Goal: Transaction & Acquisition: Book appointment/travel/reservation

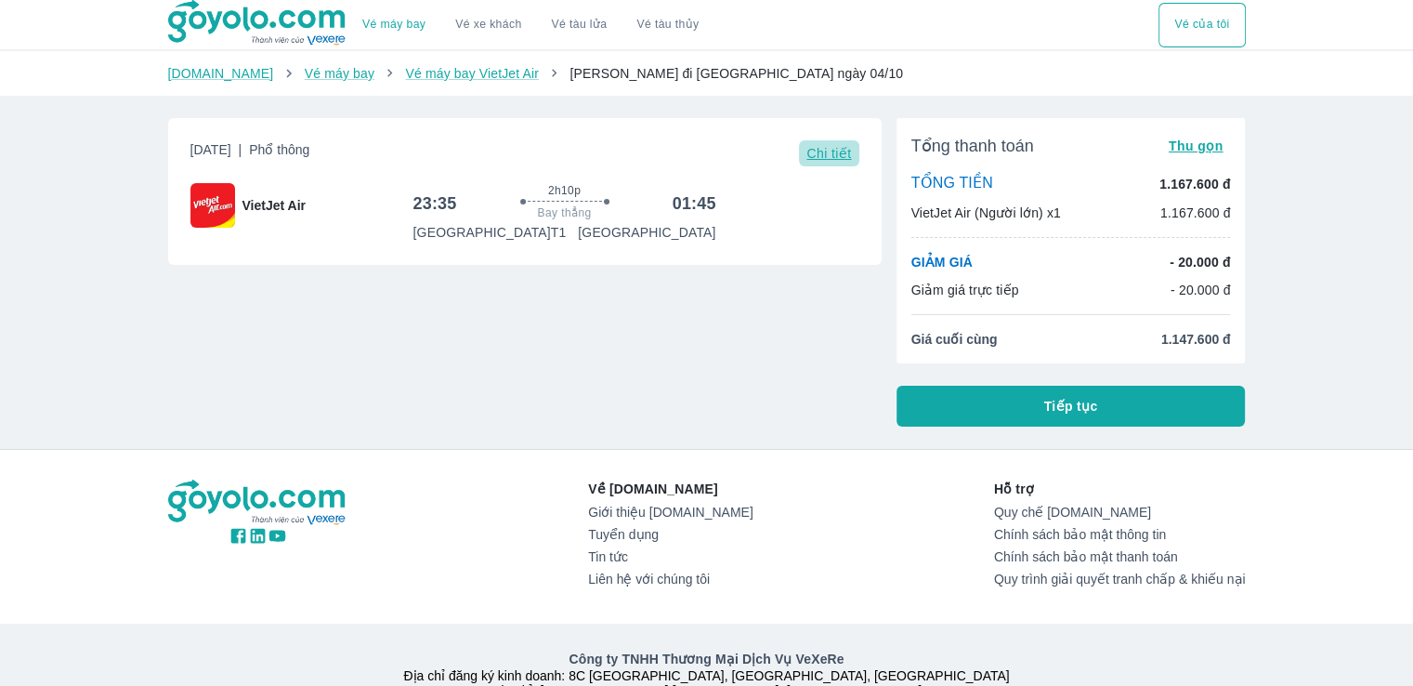
click at [821, 158] on span "Chi tiết" at bounding box center [828, 153] width 45 height 15
click at [831, 151] on span "Chi tiết" at bounding box center [828, 153] width 45 height 15
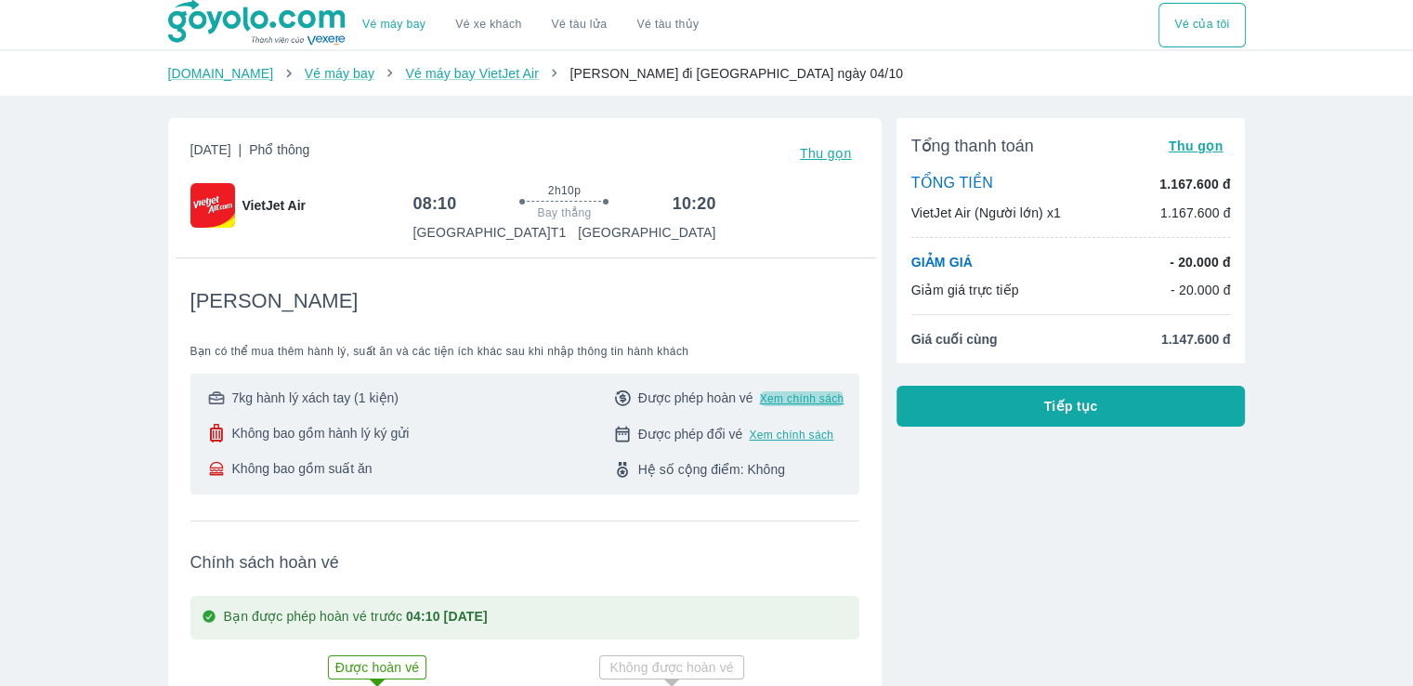
click at [786, 400] on span "Xem chính sách" at bounding box center [802, 398] width 85 height 15
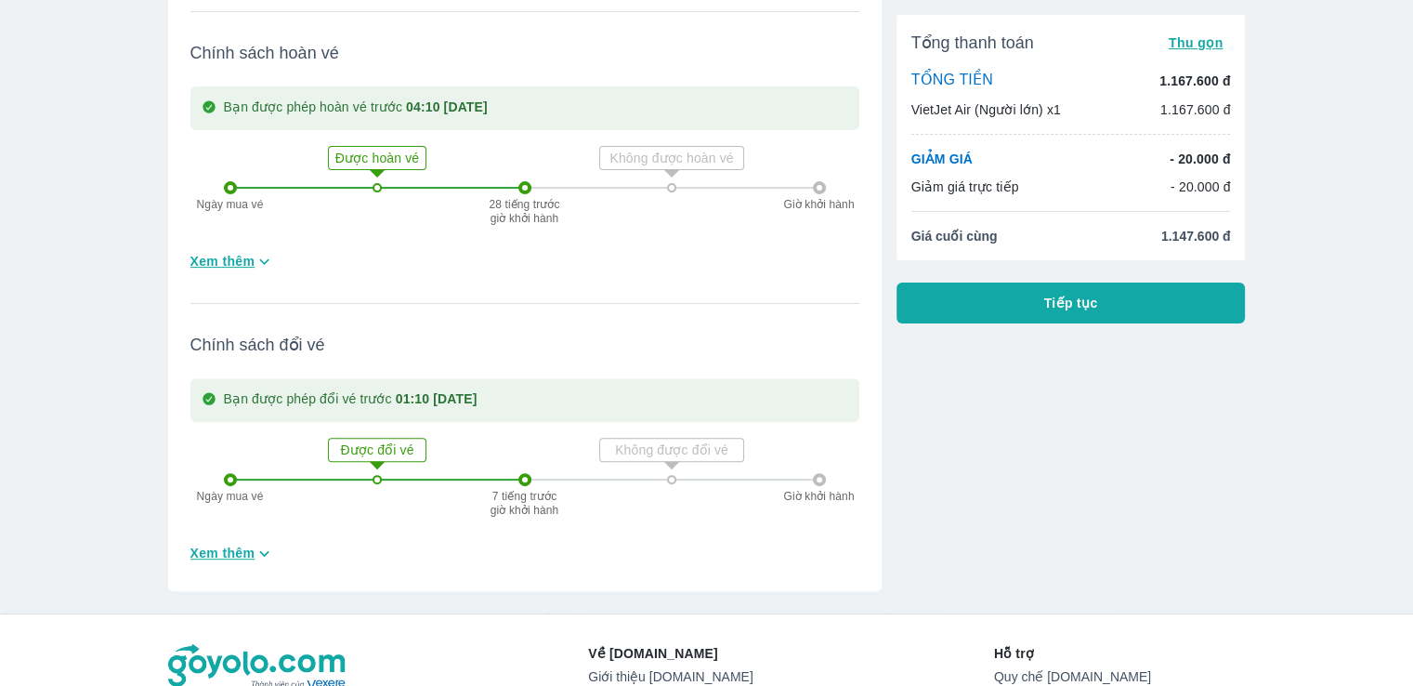
scroll to position [199, 0]
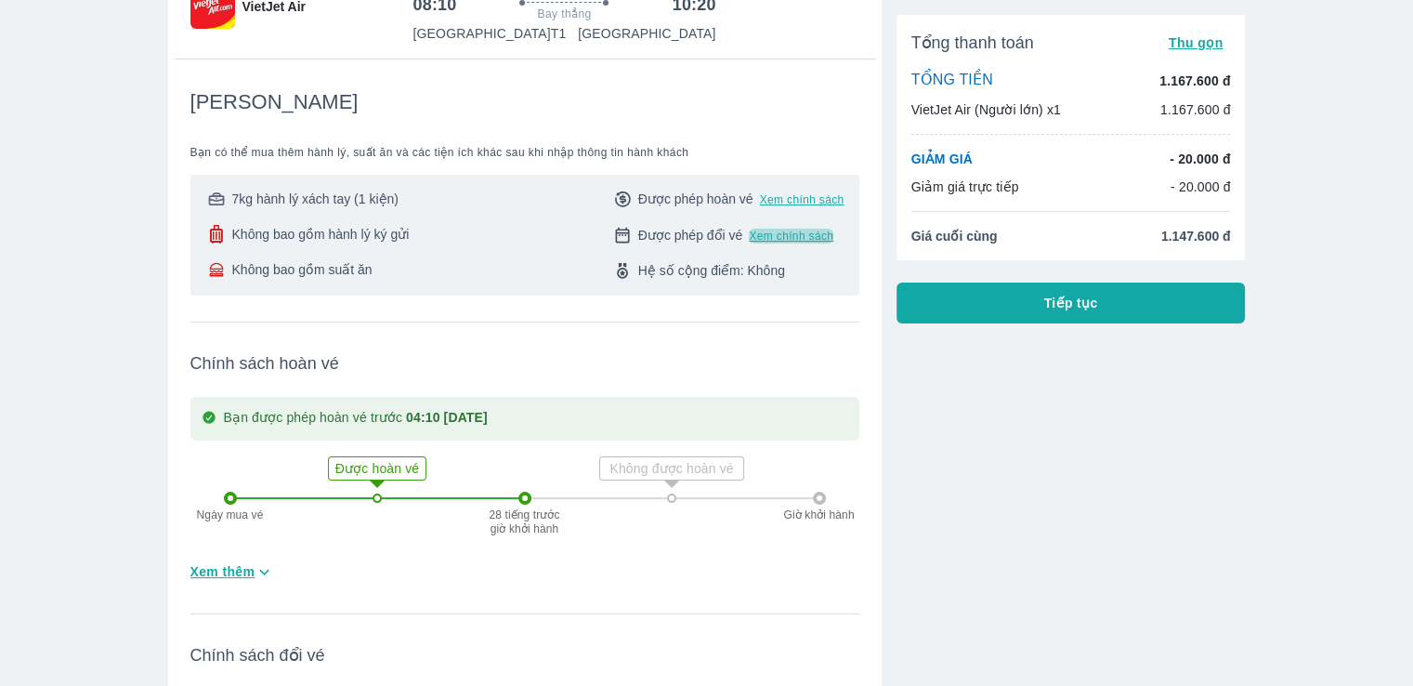
click at [800, 235] on span "Xem chính sách" at bounding box center [791, 236] width 85 height 15
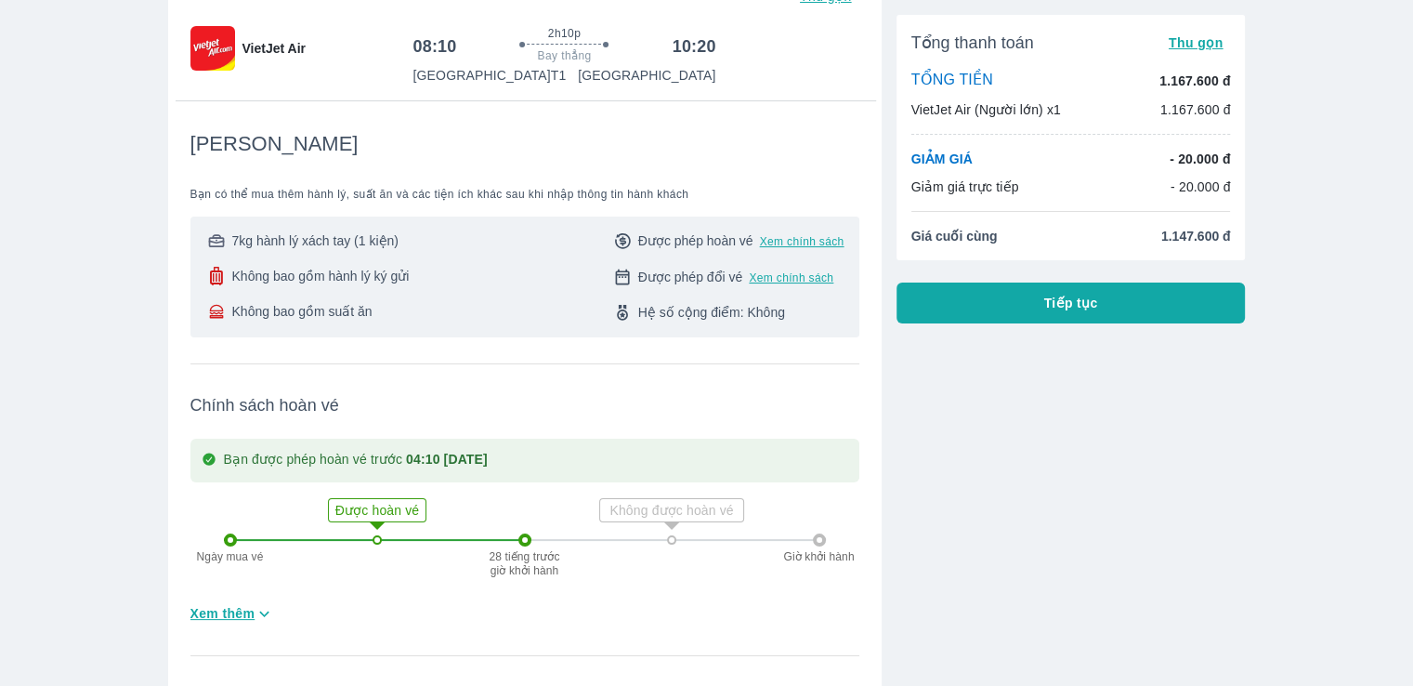
scroll to position [466, 0]
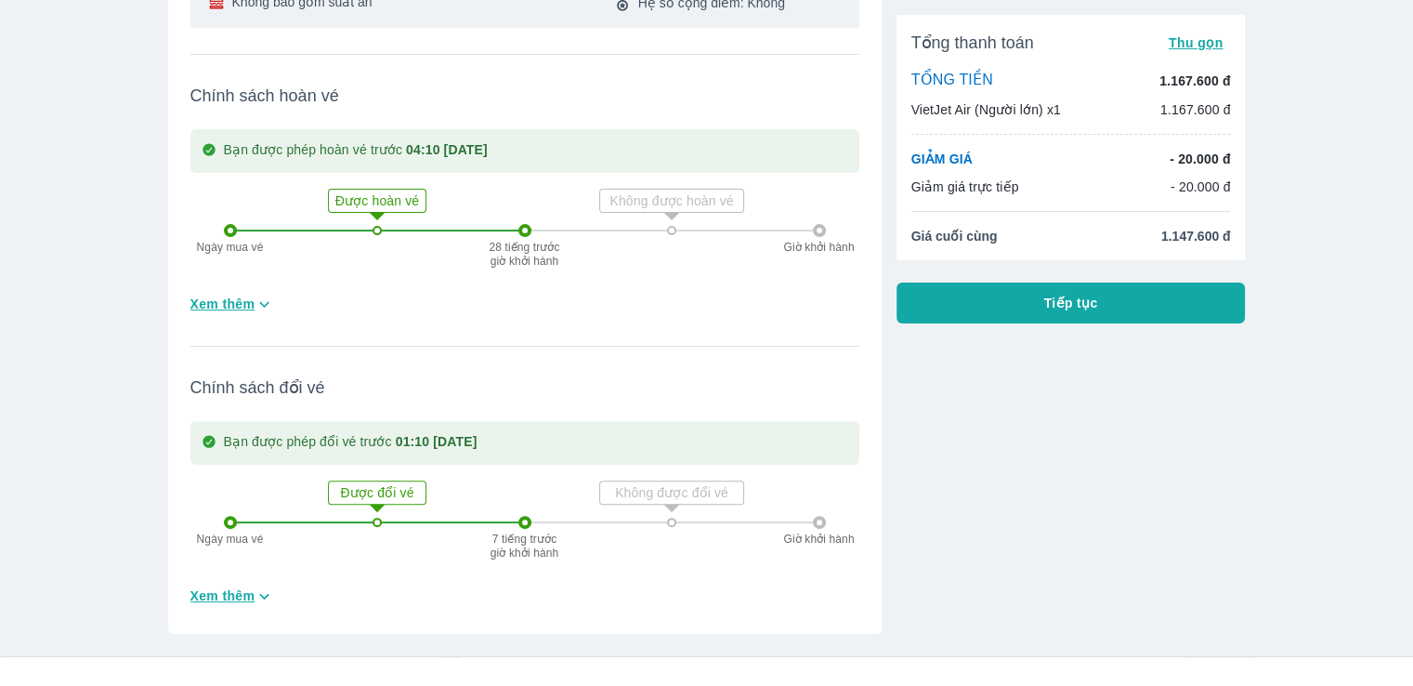
click at [393, 491] on icon at bounding box center [377, 507] width 37 height 37
click at [235, 594] on span "Xem thêm" at bounding box center [222, 595] width 65 height 19
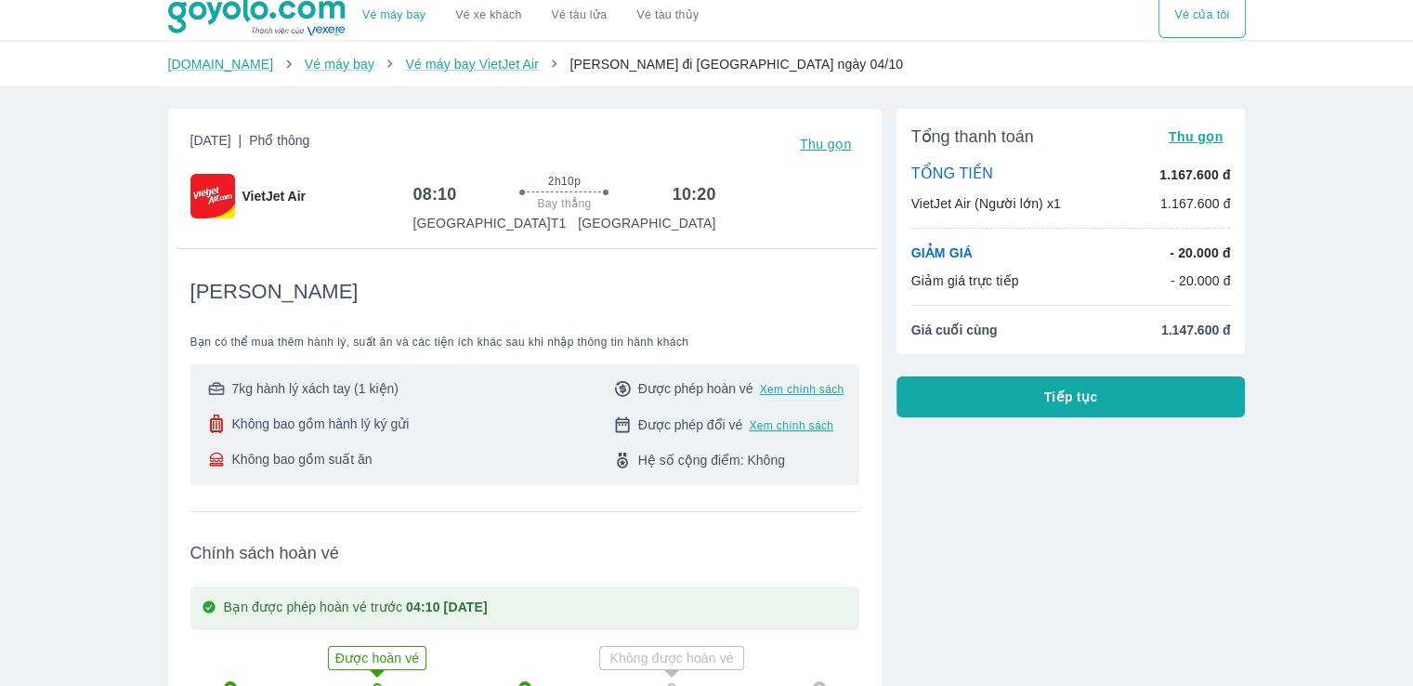
scroll to position [0, 0]
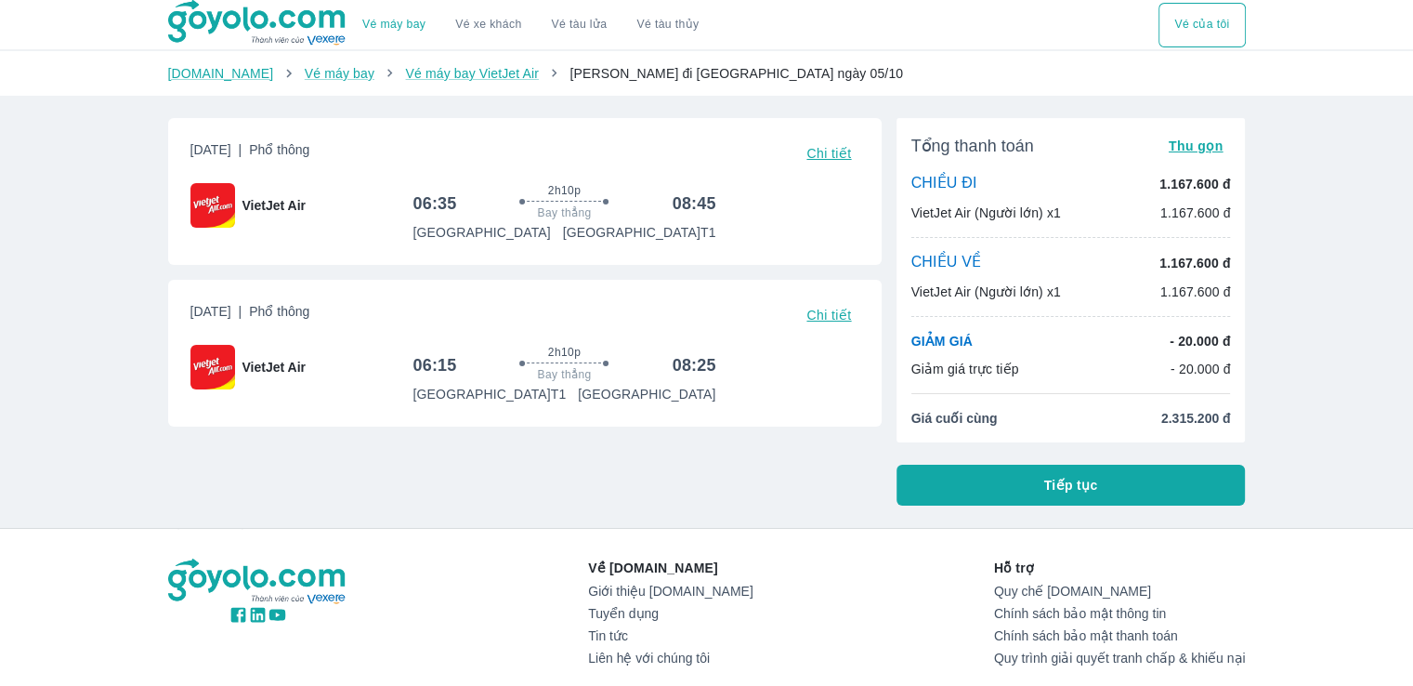
click at [841, 146] on span "Chi tiết" at bounding box center [828, 153] width 45 height 15
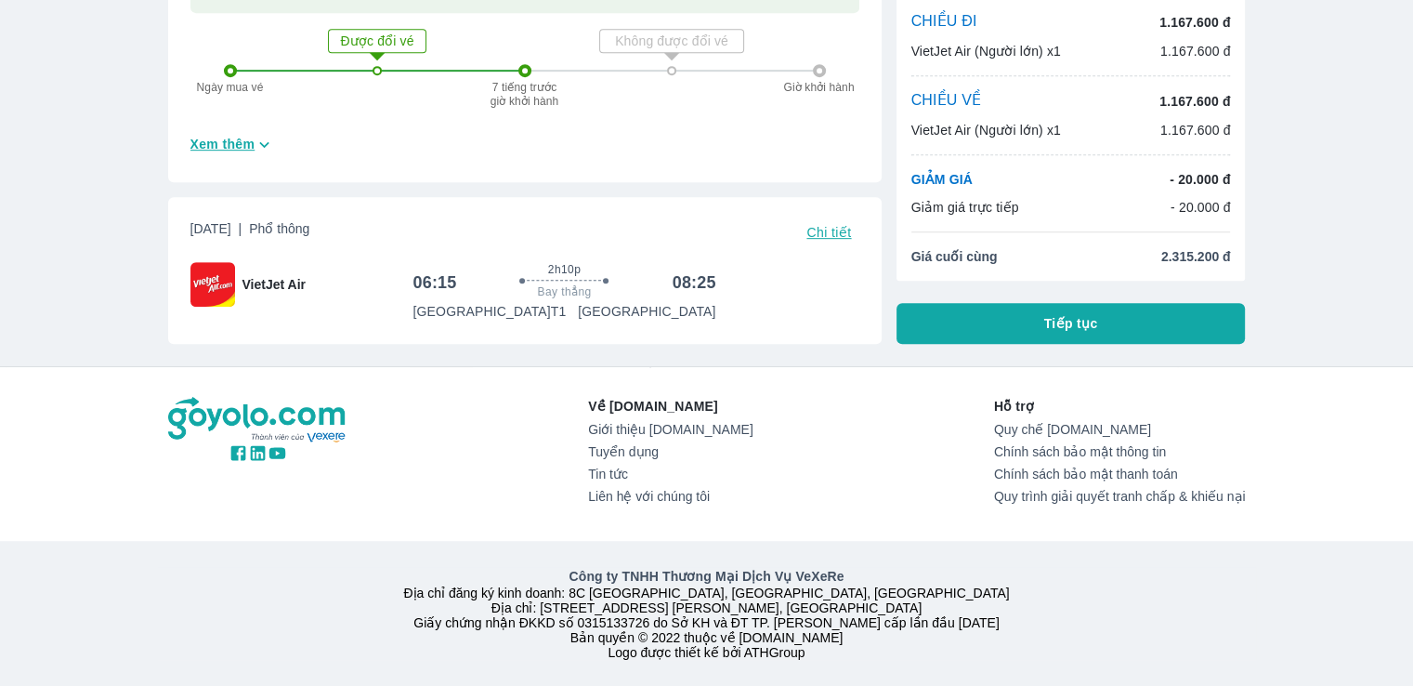
scroll to position [929, 0]
click at [812, 225] on span "Chi tiết" at bounding box center [828, 232] width 45 height 15
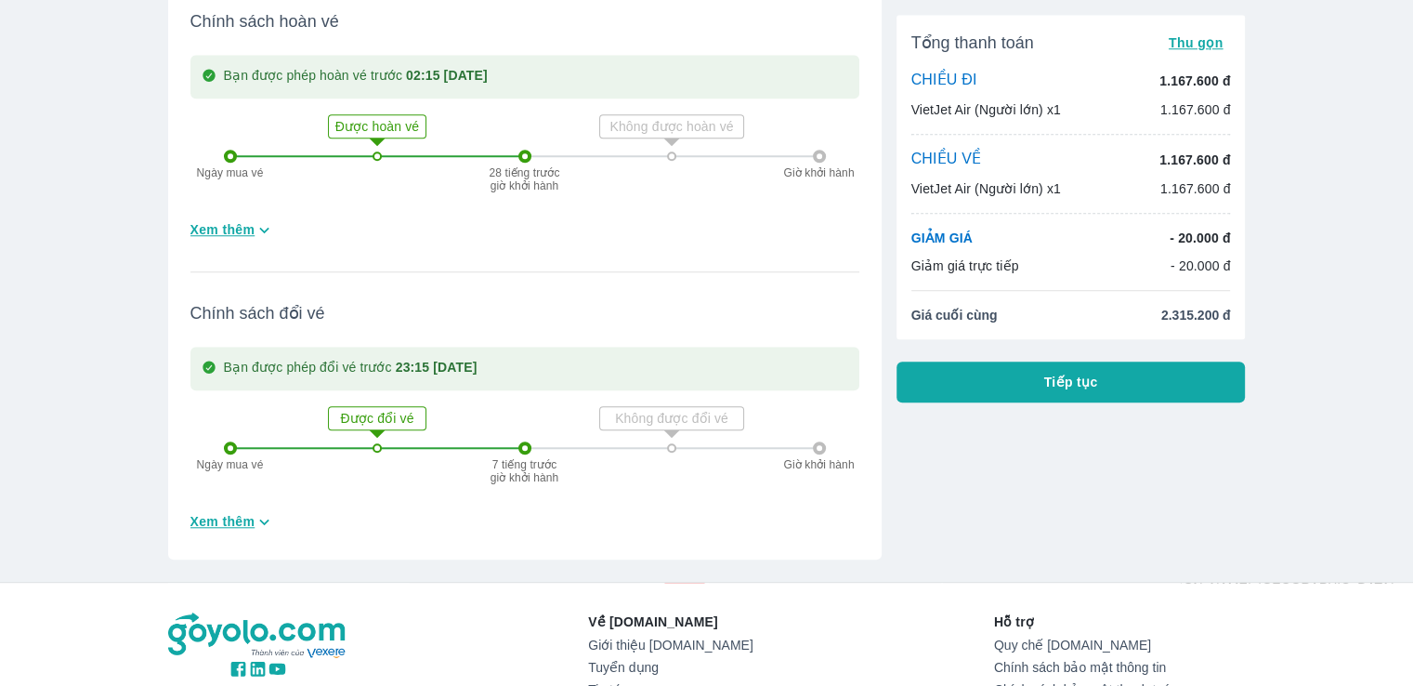
scroll to position [1548, 0]
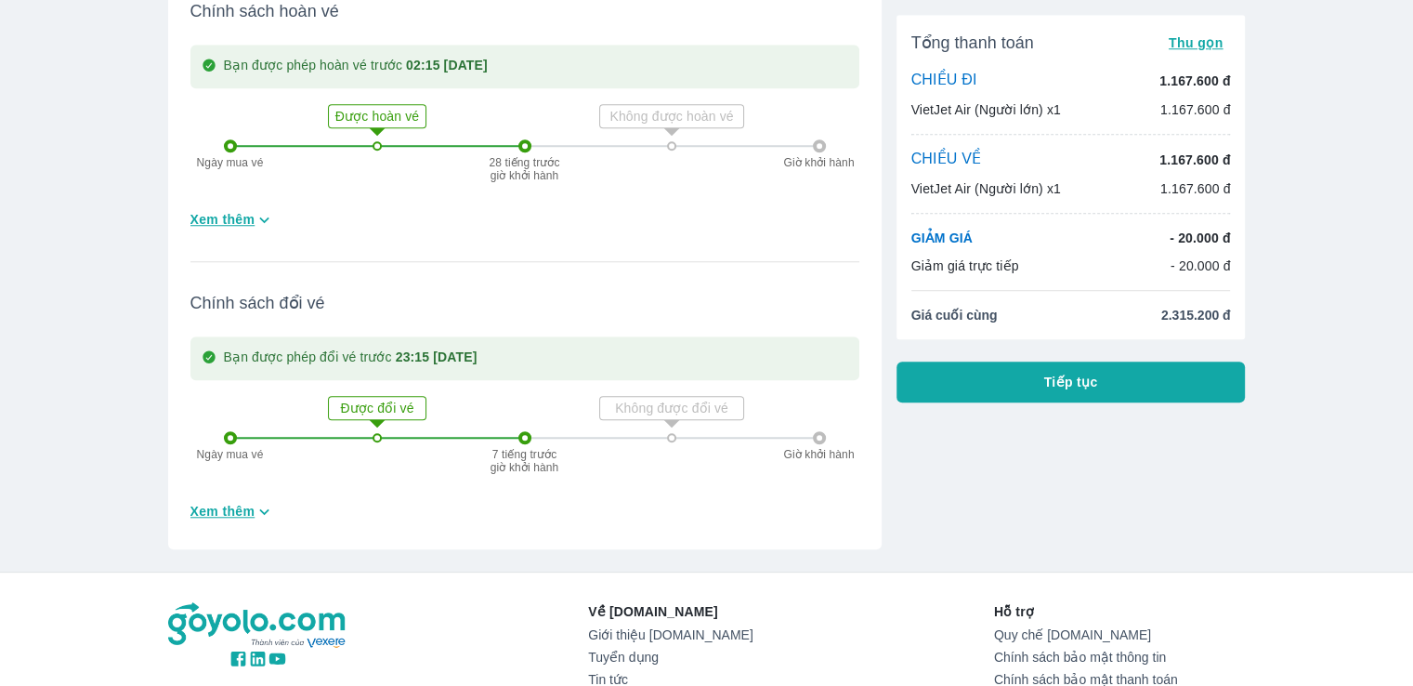
click at [1093, 394] on button "Tiếp tục" at bounding box center [1071, 381] width 349 height 41
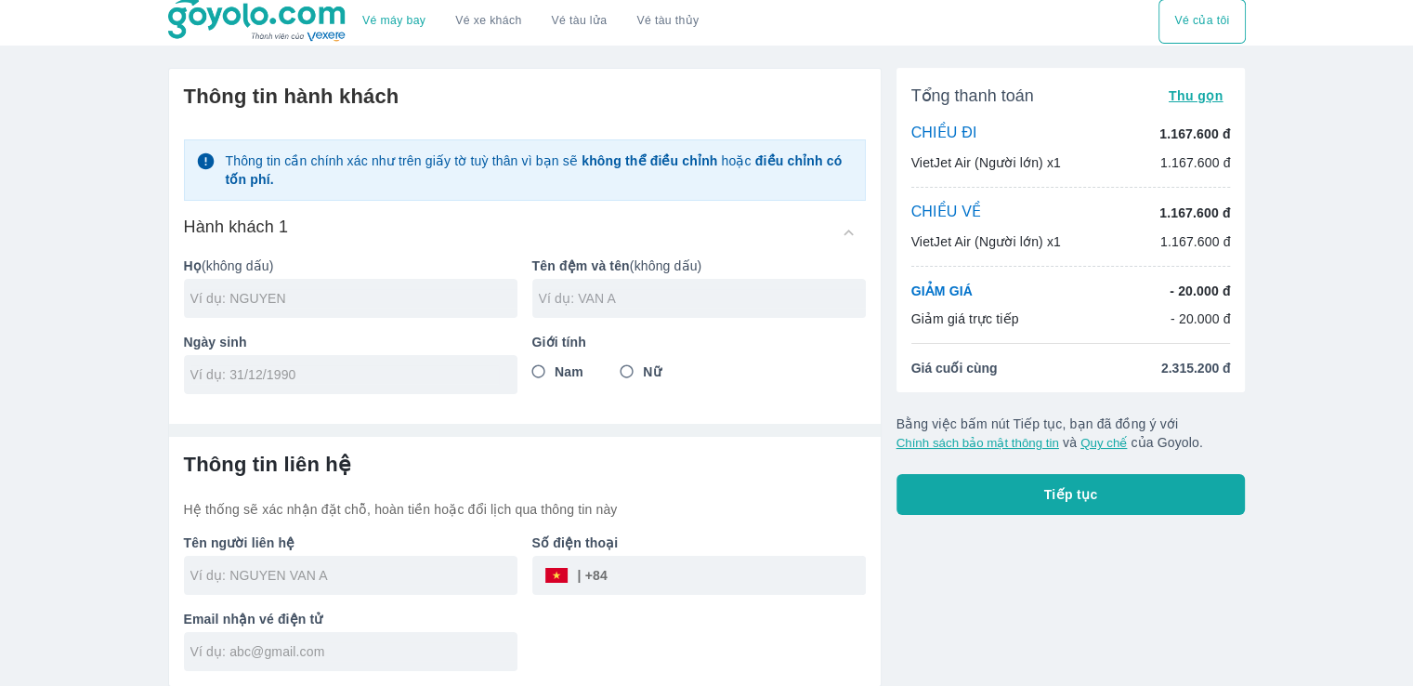
scroll to position [4, 0]
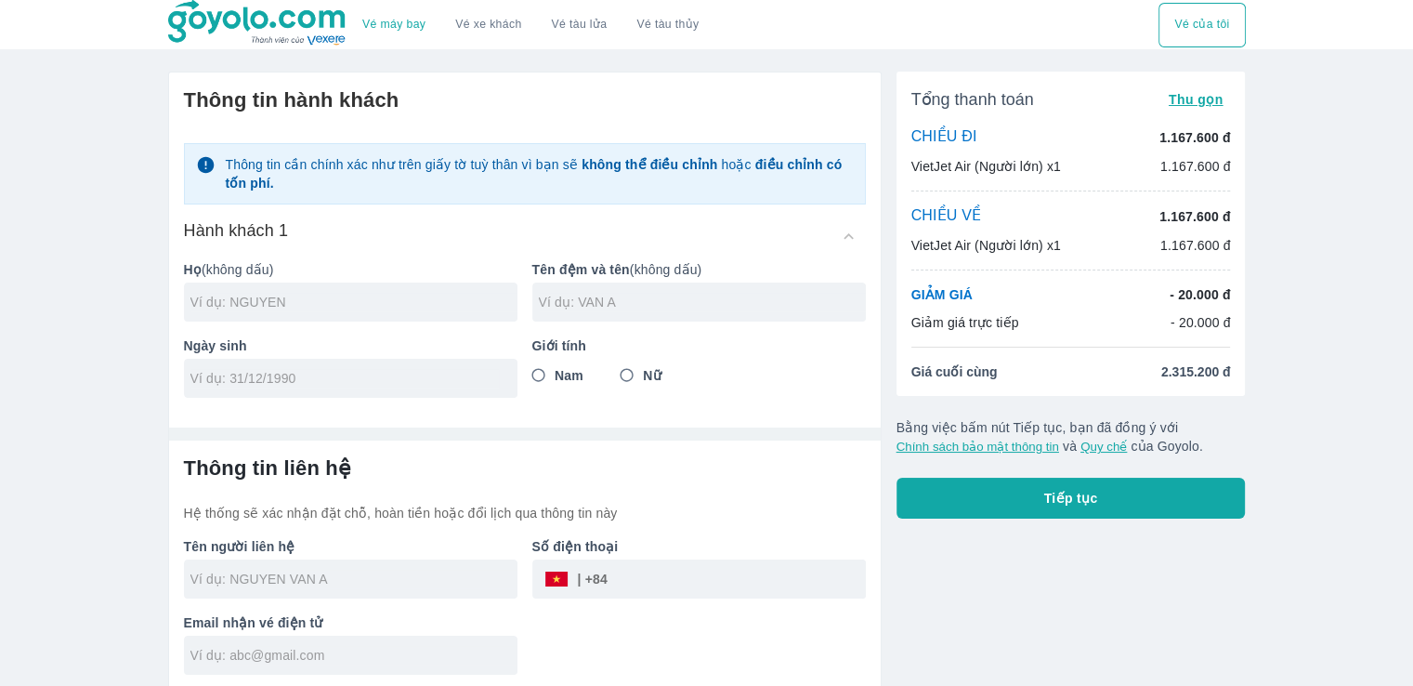
click at [248, 26] on img at bounding box center [258, 23] width 180 height 46
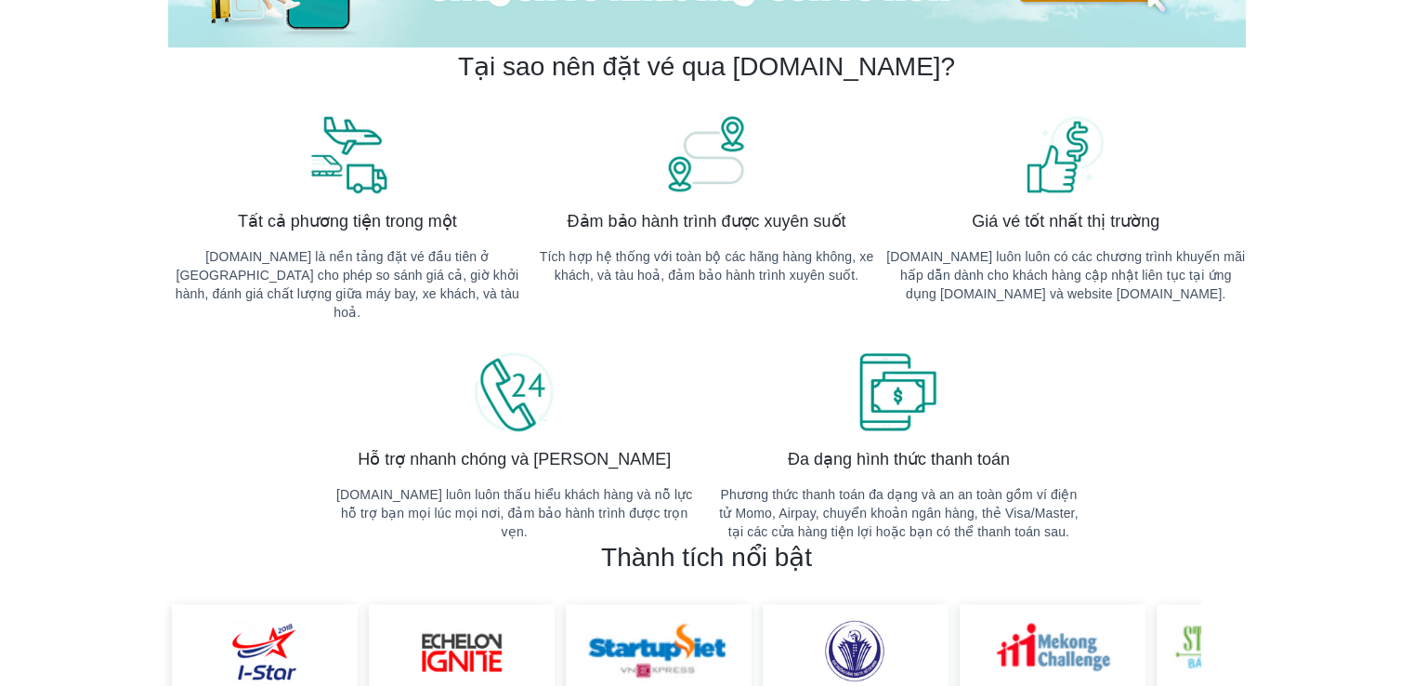
scroll to position [309, 0]
